Goal: Information Seeking & Learning: Check status

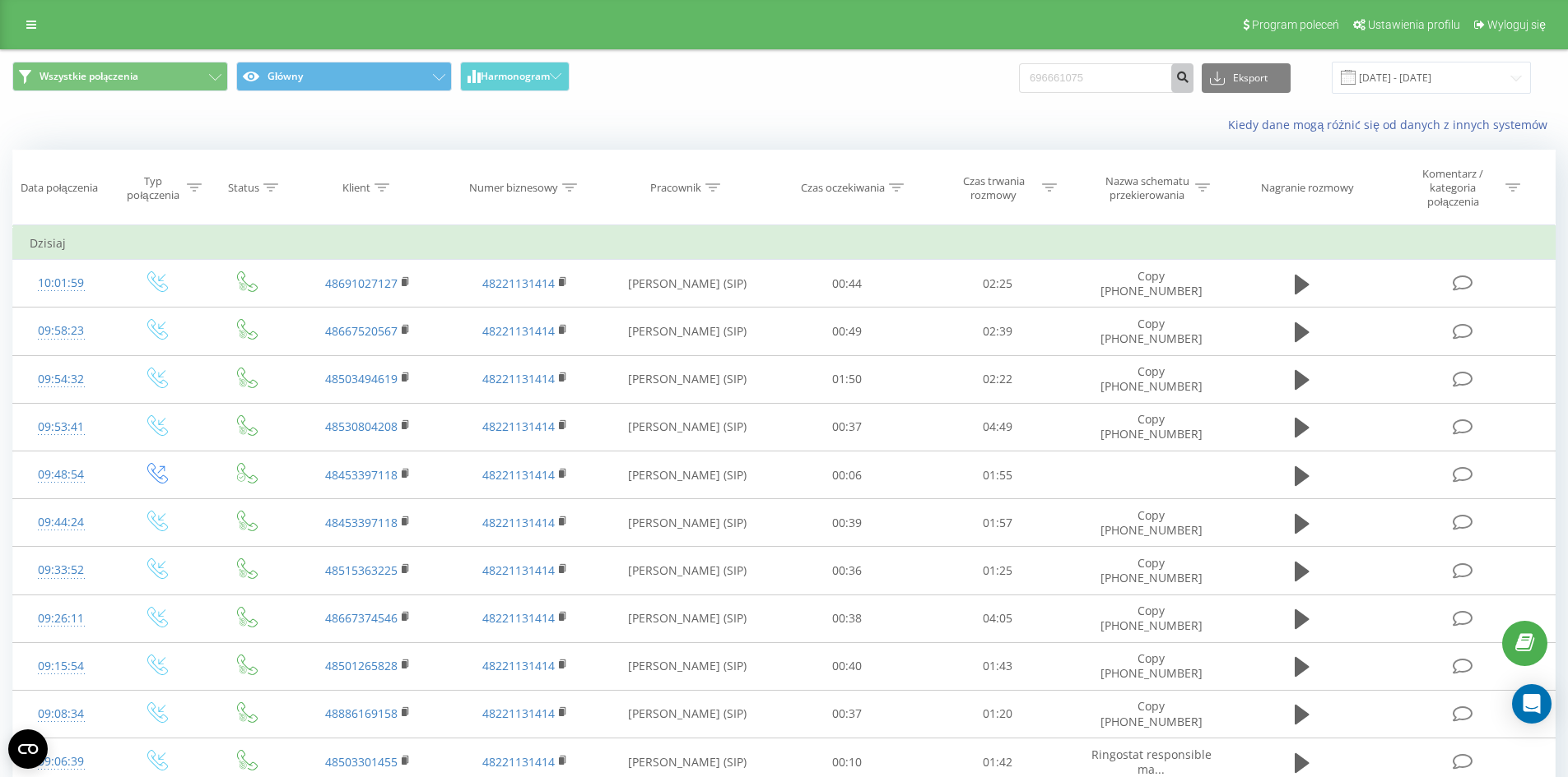
type input "696661075"
click at [1189, 79] on icon "submit" at bounding box center [1182, 75] width 14 height 10
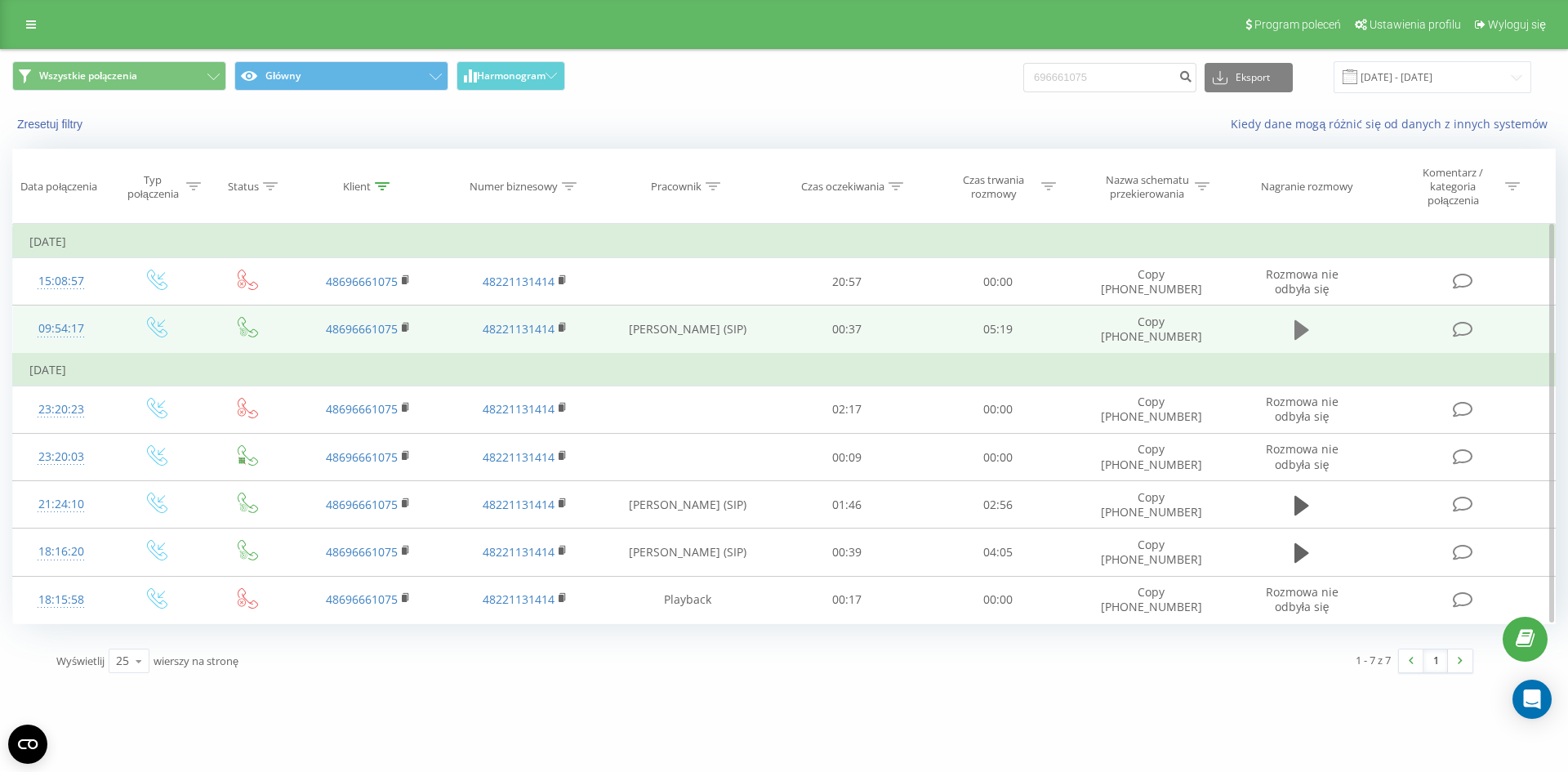
click at [1306, 326] on icon at bounding box center [1302, 330] width 15 height 23
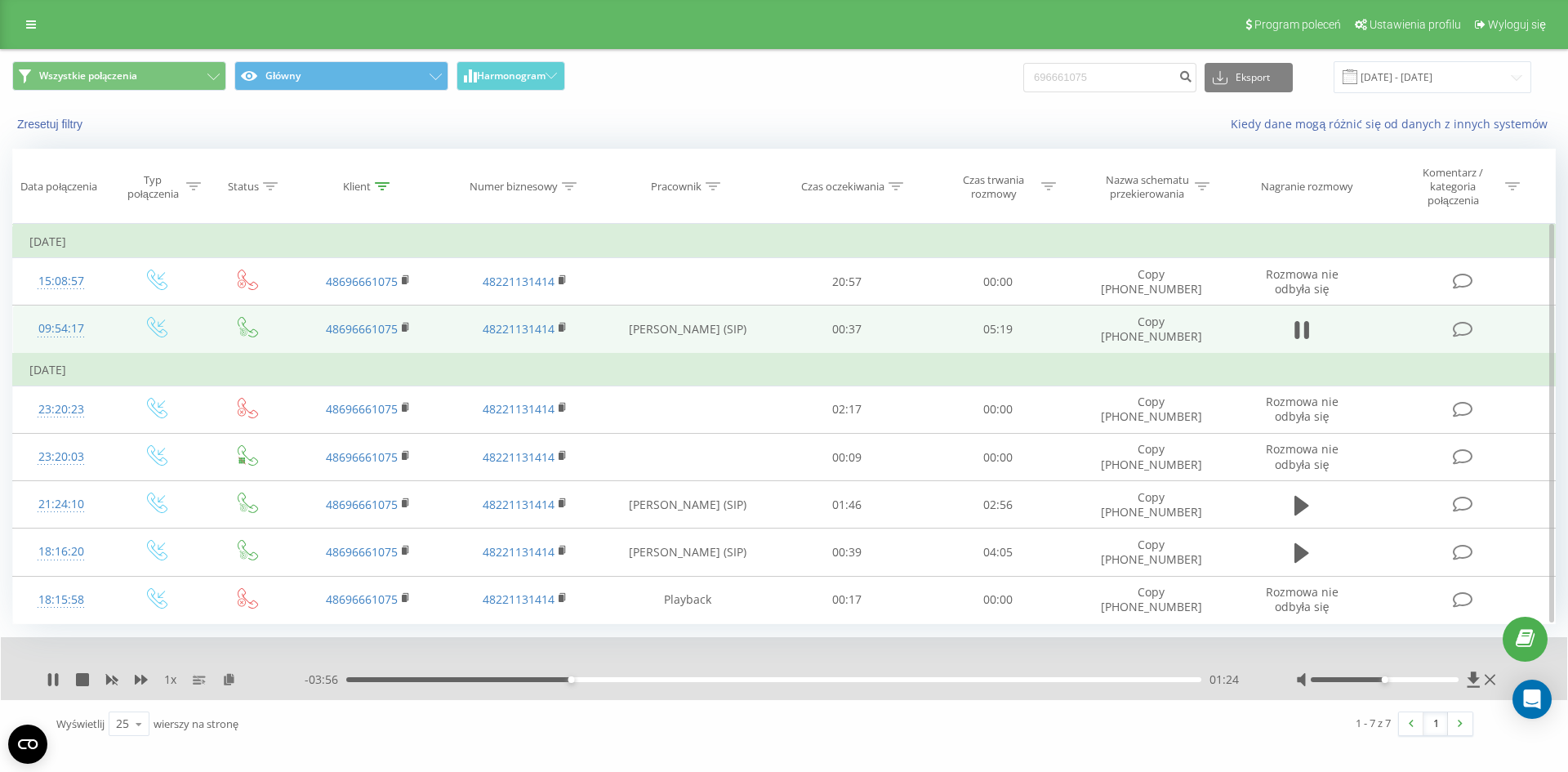
click at [60, 678] on div "1 x" at bounding box center [175, 680] width 258 height 16
click at [56, 678] on icon at bounding box center [56, 680] width 3 height 13
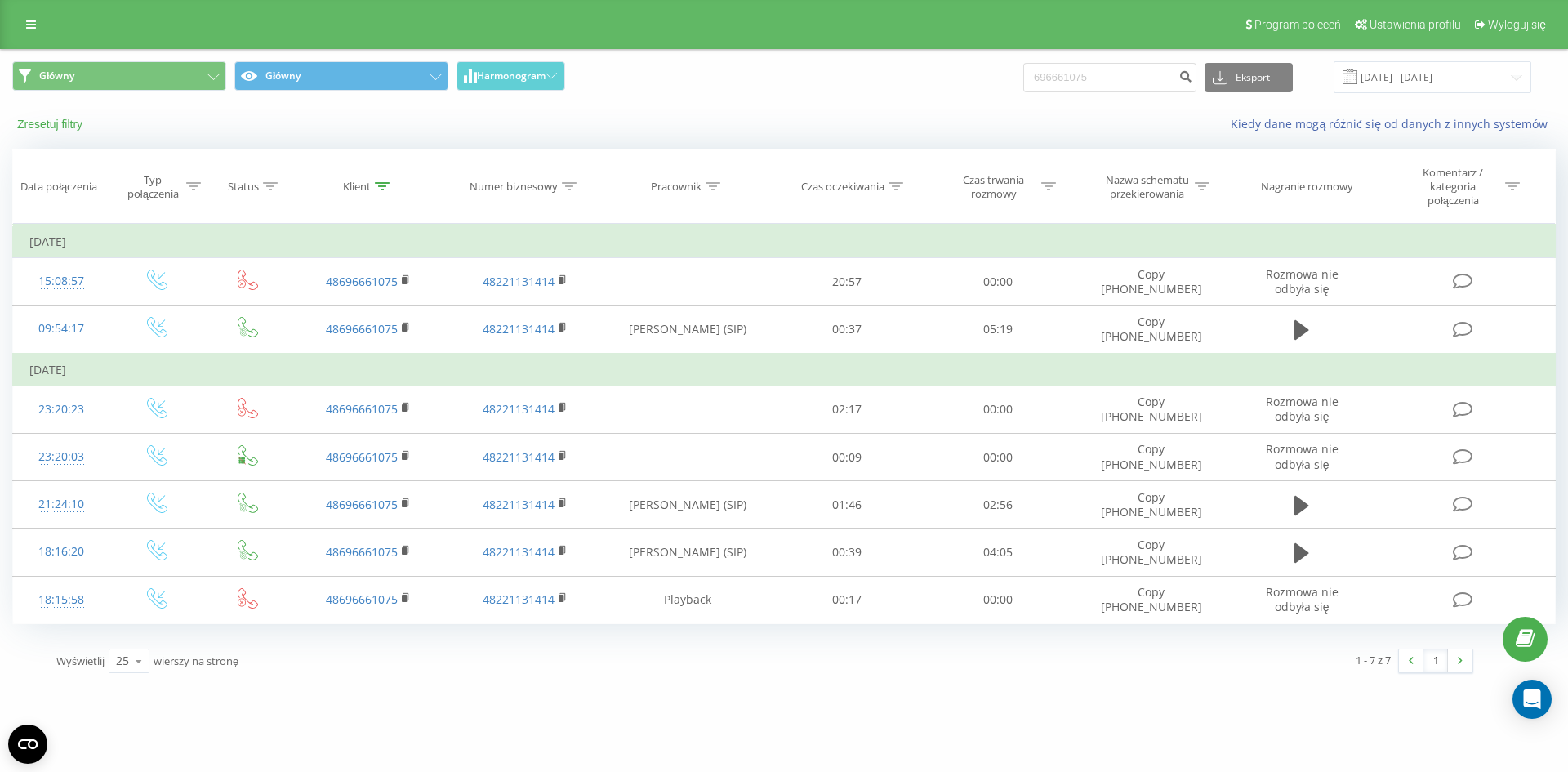
click at [51, 124] on button "Zresetuj filtry" at bounding box center [51, 123] width 78 height 15
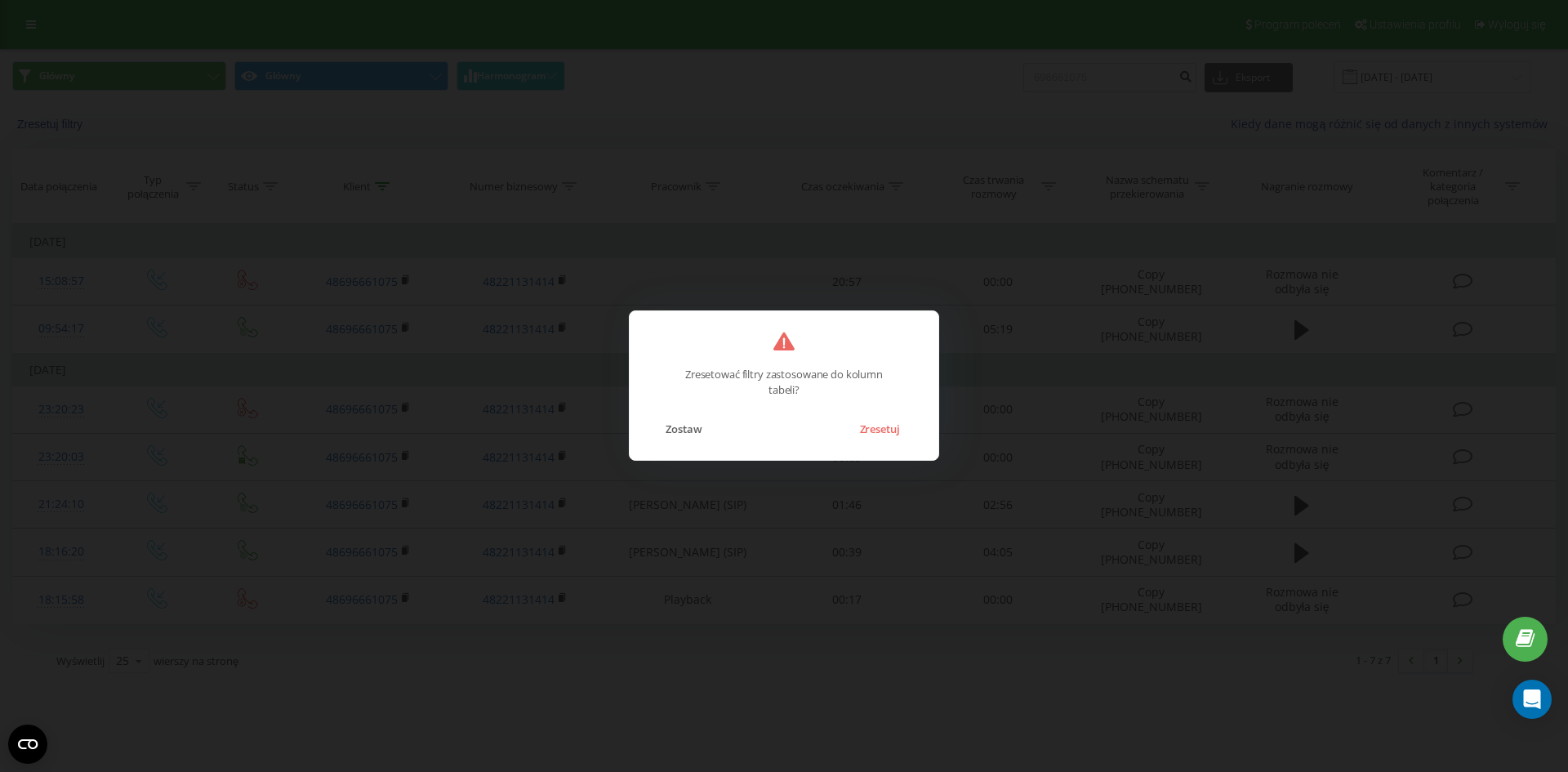
click at [865, 415] on div "Zostaw Zresetuj" at bounding box center [784, 418] width 276 height 41
click at [865, 423] on button "Zresetuj" at bounding box center [878, 429] width 56 height 22
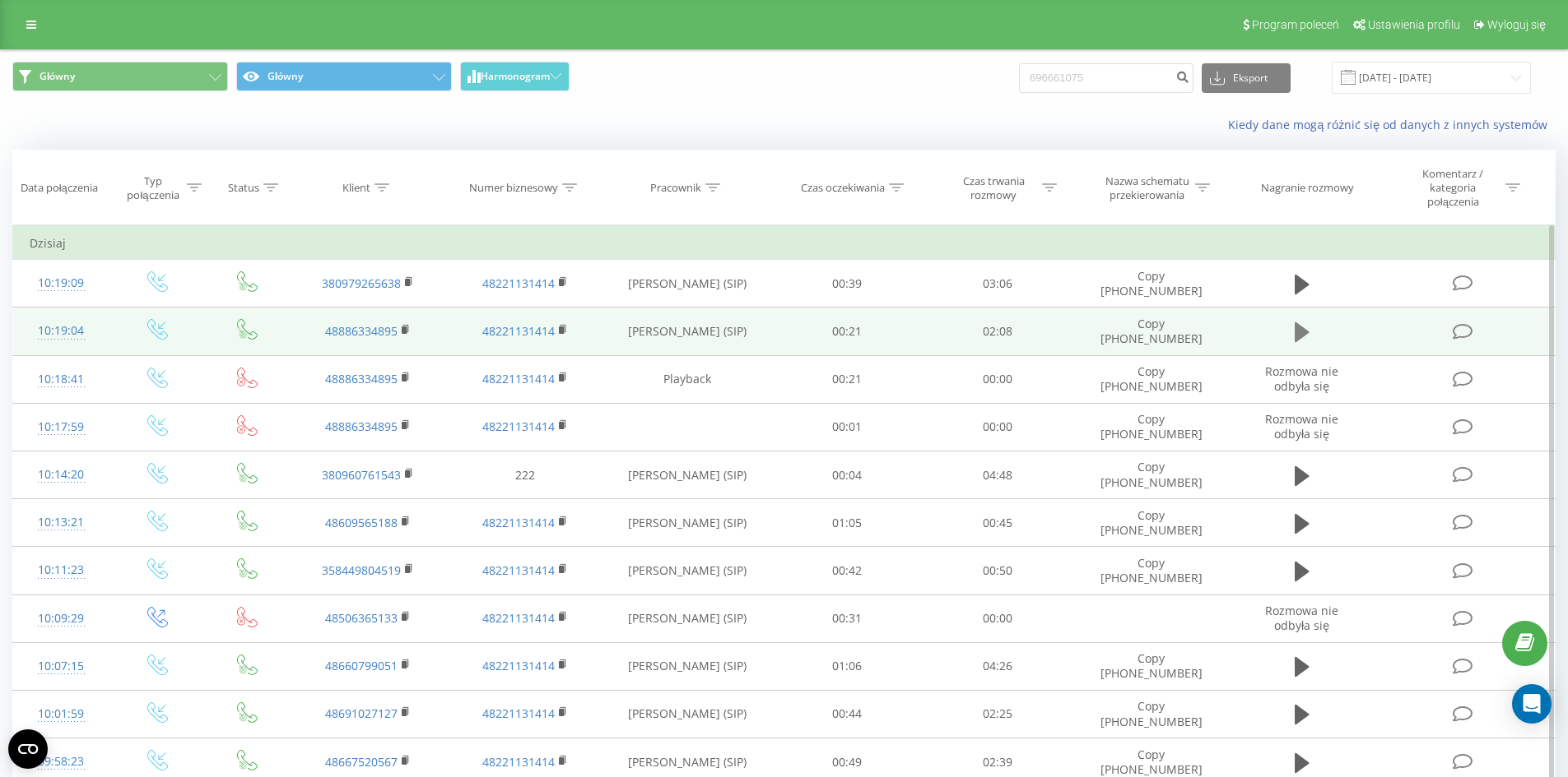
click at [1290, 337] on button at bounding box center [1302, 333] width 24 height 24
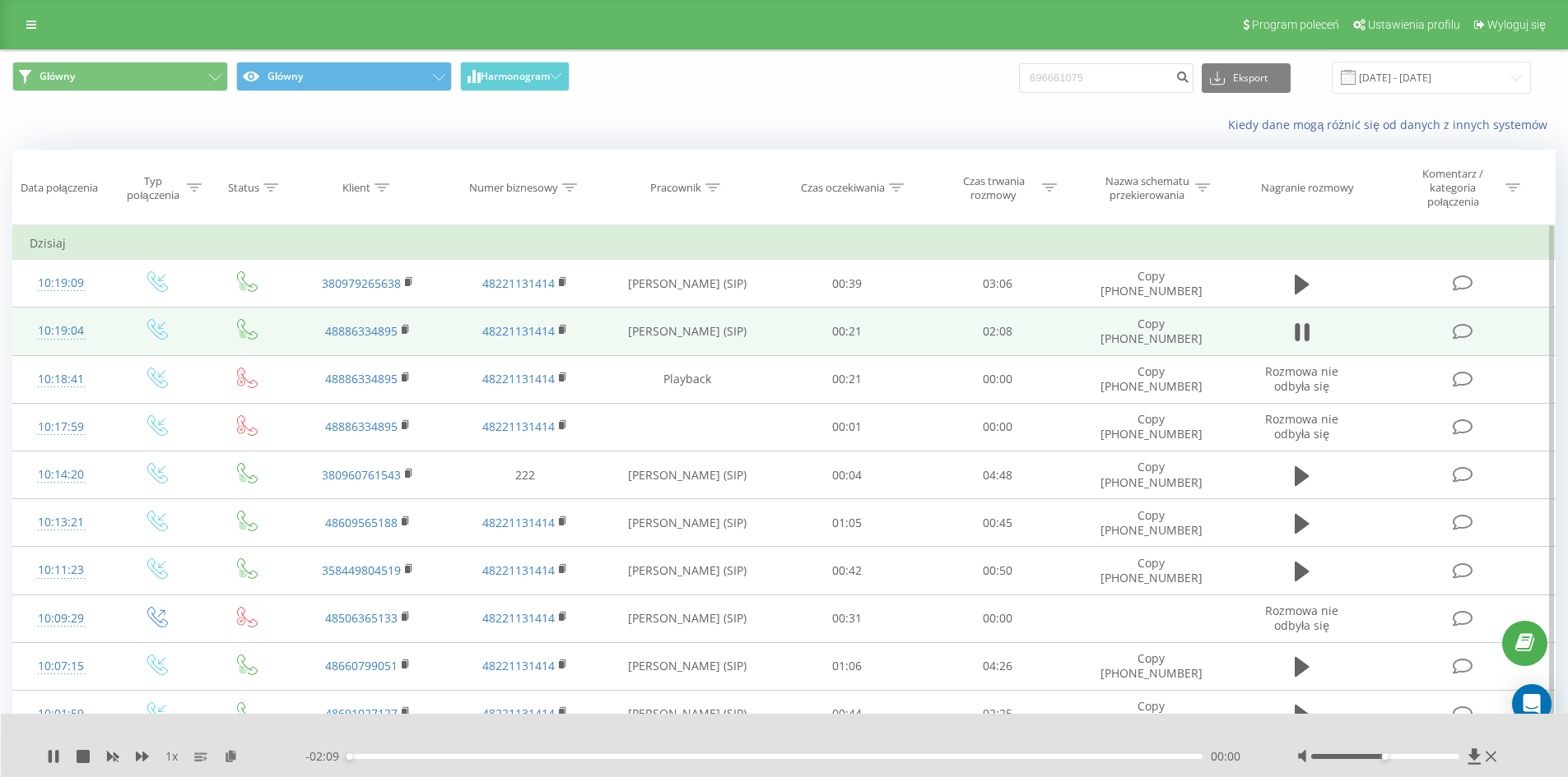
click at [420, 755] on div "00:00" at bounding box center [775, 757] width 856 height 5
click at [403, 325] on icon at bounding box center [406, 328] width 6 height 8
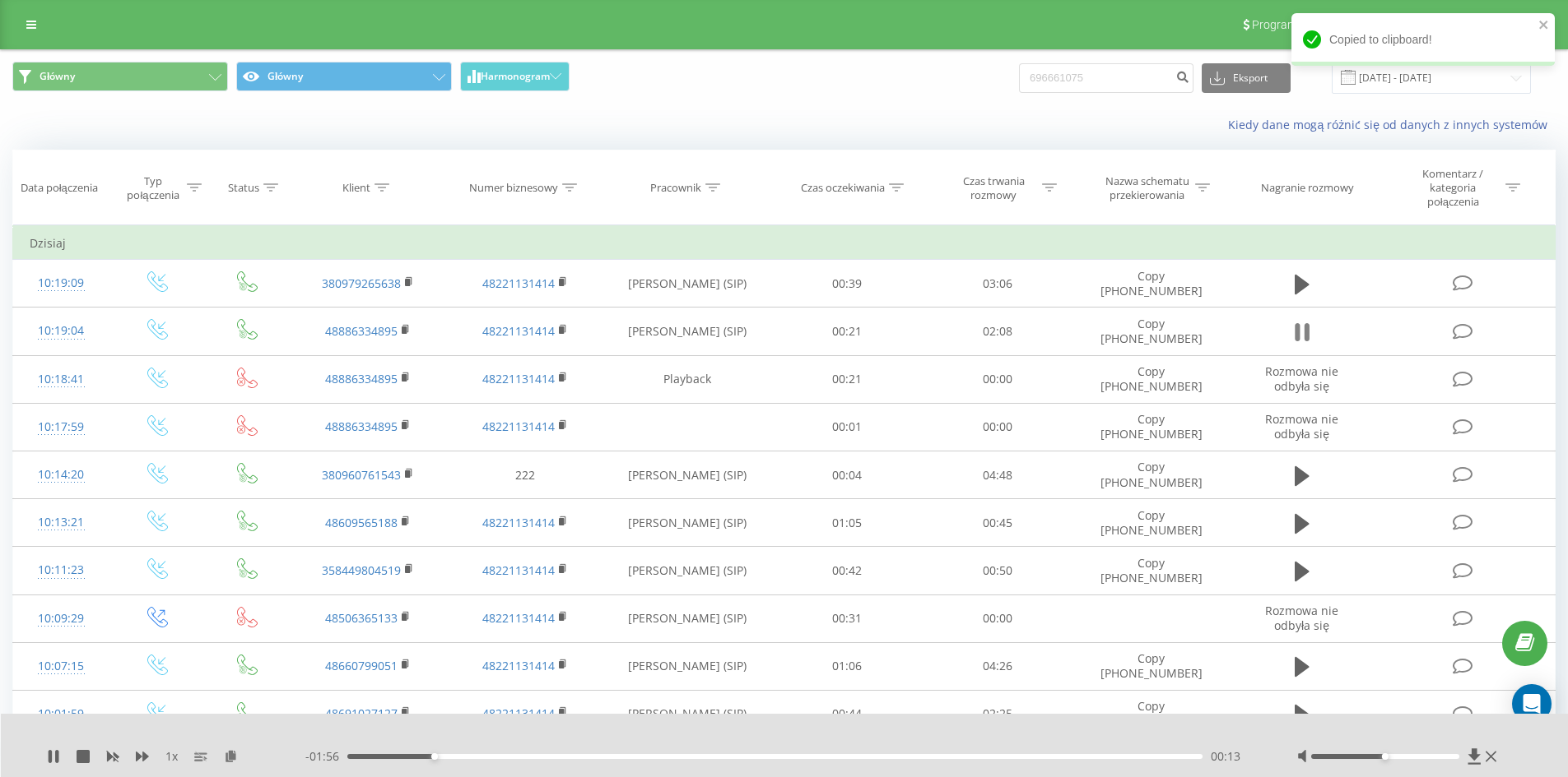
click at [1302, 326] on icon at bounding box center [1301, 333] width 15 height 23
